Goal: Transaction & Acquisition: Book appointment/travel/reservation

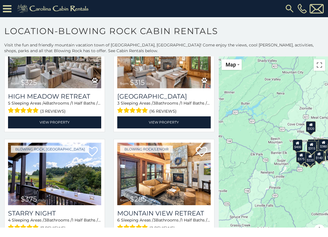
scroll to position [527, 0]
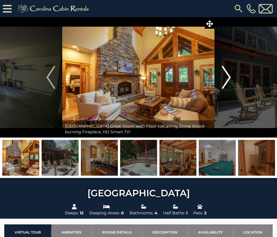
click at [227, 76] on img "Next" at bounding box center [226, 77] width 9 height 23
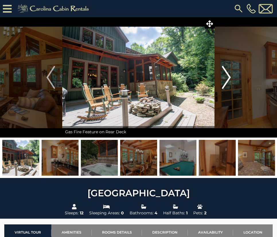
click at [227, 76] on img "Next" at bounding box center [226, 77] width 9 height 23
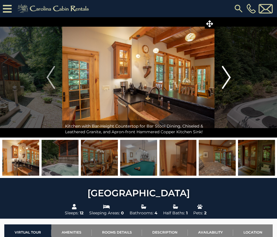
click at [227, 76] on img "Next" at bounding box center [226, 77] width 9 height 23
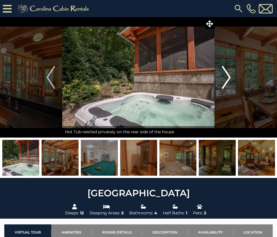
click at [227, 76] on img "Next" at bounding box center [226, 77] width 9 height 23
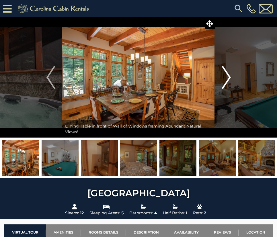
click at [227, 76] on img "Next" at bounding box center [226, 77] width 9 height 23
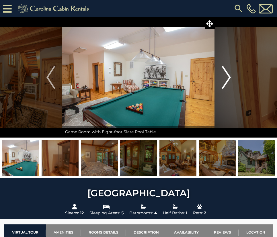
click at [227, 76] on img "Next" at bounding box center [226, 77] width 9 height 23
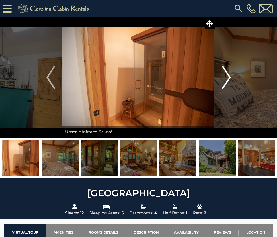
click at [227, 76] on img "Next" at bounding box center [226, 77] width 9 height 23
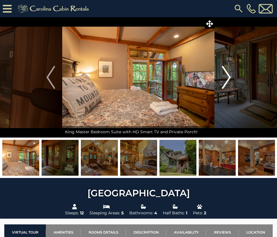
click at [227, 76] on img "Next" at bounding box center [226, 77] width 9 height 23
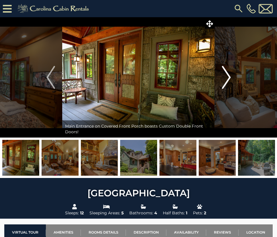
click at [227, 76] on img "Next" at bounding box center [226, 77] width 9 height 23
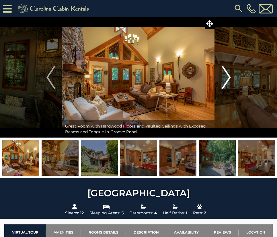
click at [227, 76] on img "Next" at bounding box center [226, 77] width 9 height 23
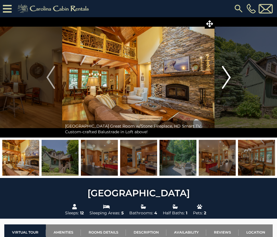
click at [227, 76] on img "Next" at bounding box center [226, 77] width 9 height 23
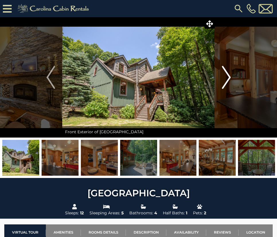
click at [227, 76] on img "Next" at bounding box center [226, 77] width 9 height 23
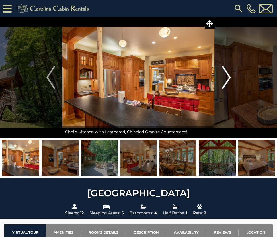
click at [227, 76] on img "Next" at bounding box center [226, 77] width 9 height 23
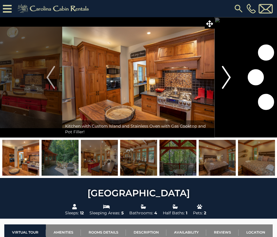
click at [227, 76] on img "Next" at bounding box center [226, 77] width 9 height 23
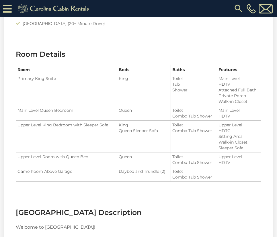
scroll to position [697, 0]
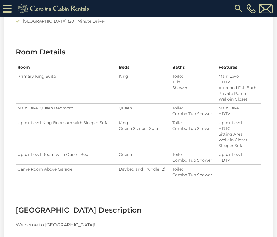
drag, startPoint x: 130, startPoint y: 108, endPoint x: 116, endPoint y: 108, distance: 13.8
click at [116, 108] on tr "Main Level Queen Bedroom Queen Toilet Combo Tub Shower" at bounding box center [138, 111] width 245 height 15
drag, startPoint x: 159, startPoint y: 129, endPoint x: 116, endPoint y: 126, distance: 43.2
click at [116, 126] on tr "Upper Level King Bedroom with Sleeper Sofa King Queen Sleeper Sofa" at bounding box center [138, 135] width 245 height 32
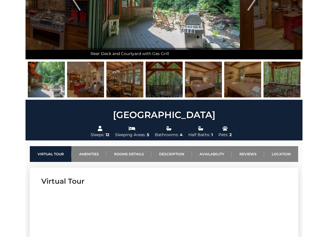
scroll to position [0, 0]
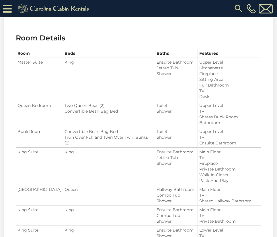
scroll to position [688, 0]
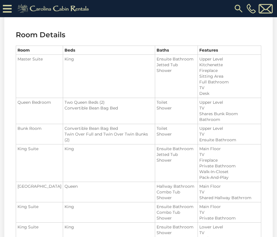
drag, startPoint x: 94, startPoint y: 103, endPoint x: 58, endPoint y: 103, distance: 36.4
click at [65, 103] on li "Two Queen Beds (2)" at bounding box center [109, 103] width 89 height 6
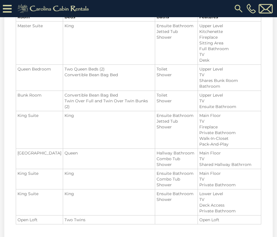
scroll to position [722, 0]
drag, startPoint x: 56, startPoint y: 94, endPoint x: 83, endPoint y: 94, distance: 27.3
click at [83, 98] on li "Twin Over Full and Twin Over Twin Bunks (2)" at bounding box center [109, 103] width 89 height 11
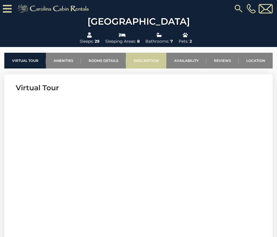
scroll to position [185, 0]
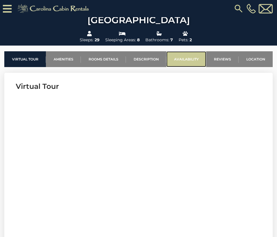
click at [186, 58] on link "Availability" at bounding box center [186, 59] width 40 height 16
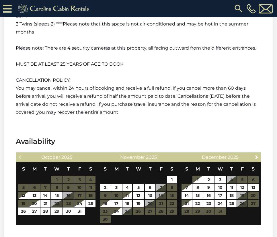
scroll to position [1673, 0]
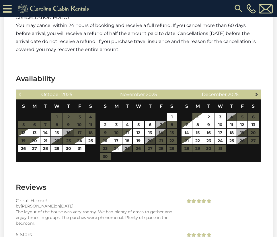
click at [256, 92] on span "Next" at bounding box center [257, 94] width 5 height 5
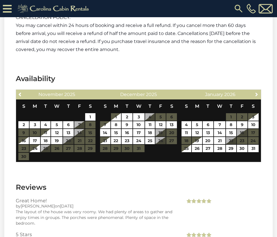
click at [256, 92] on span "Next" at bounding box center [257, 94] width 5 height 5
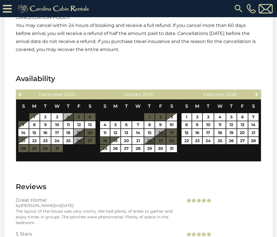
click at [256, 92] on span "Next" at bounding box center [257, 94] width 5 height 5
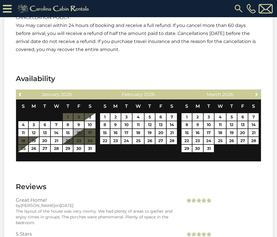
click at [256, 92] on span "Next" at bounding box center [257, 94] width 5 height 5
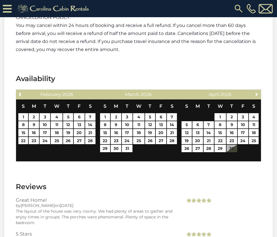
click at [256, 92] on span "Next" at bounding box center [257, 94] width 5 height 5
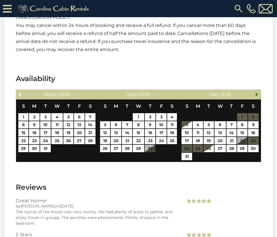
click at [256, 92] on span "Next" at bounding box center [257, 94] width 5 height 5
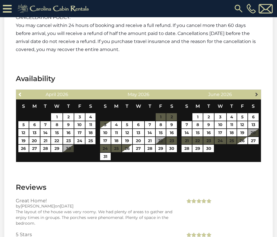
click at [256, 92] on span "Next" at bounding box center [257, 94] width 5 height 5
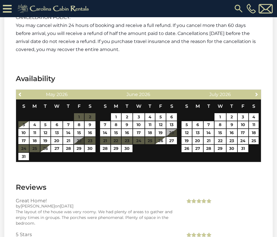
click at [256, 92] on span "Next" at bounding box center [257, 94] width 5 height 5
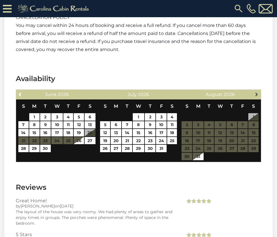
click at [256, 92] on span "Next" at bounding box center [257, 94] width 5 height 5
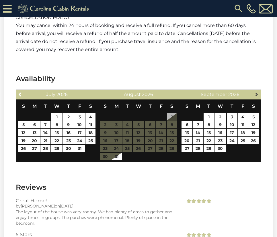
click at [256, 92] on span "Next" at bounding box center [257, 94] width 5 height 5
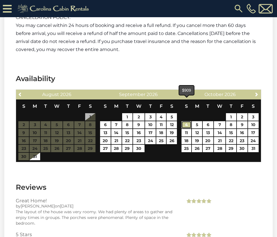
click at [189, 121] on link "4" at bounding box center [187, 124] width 10 height 7
type input "**********"
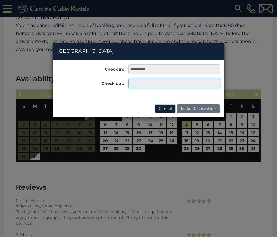
click at [148, 87] on input "text" at bounding box center [175, 84] width 92 height 10
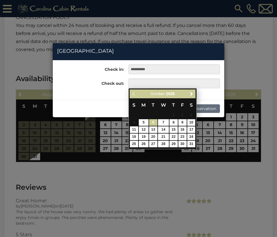
click at [153, 124] on link "6" at bounding box center [153, 122] width 8 height 7
type input "**********"
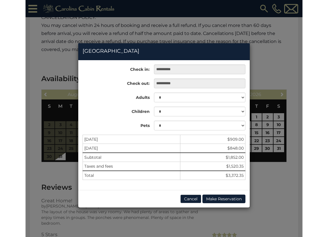
scroll to position [1560, 0]
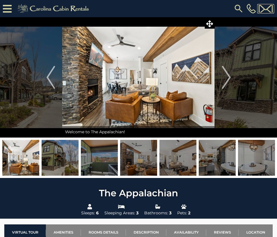
click at [264, 8] on img at bounding box center [266, 8] width 14 height 9
click at [226, 68] on img "Next" at bounding box center [226, 77] width 9 height 23
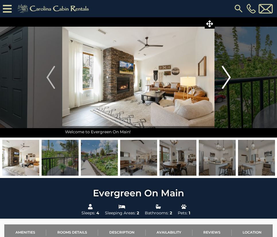
click at [228, 81] on img "Next" at bounding box center [226, 77] width 9 height 23
